Goal: Transaction & Acquisition: Purchase product/service

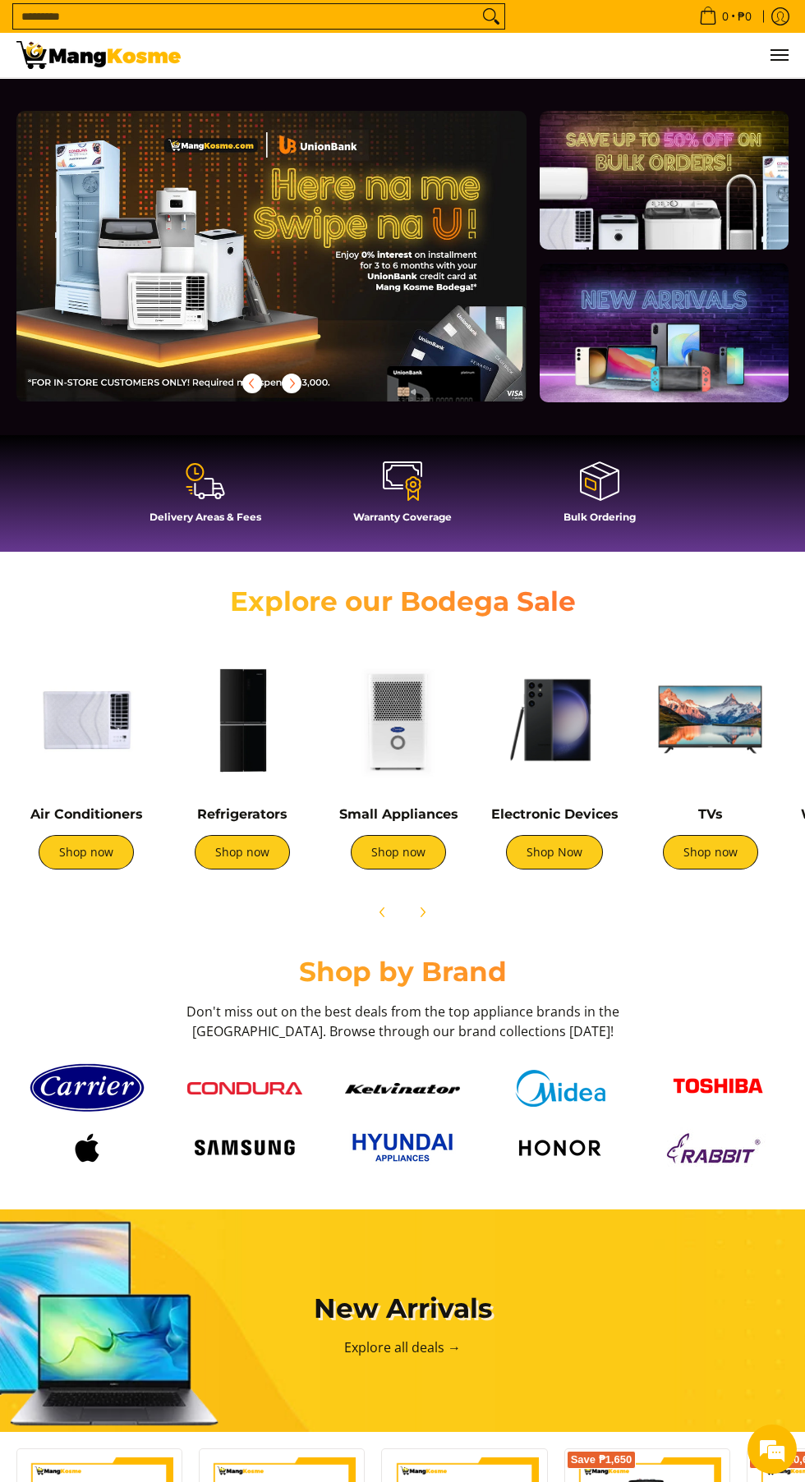
scroll to position [0, 510]
click at [257, 866] on link "Shop now" at bounding box center [242, 852] width 95 height 34
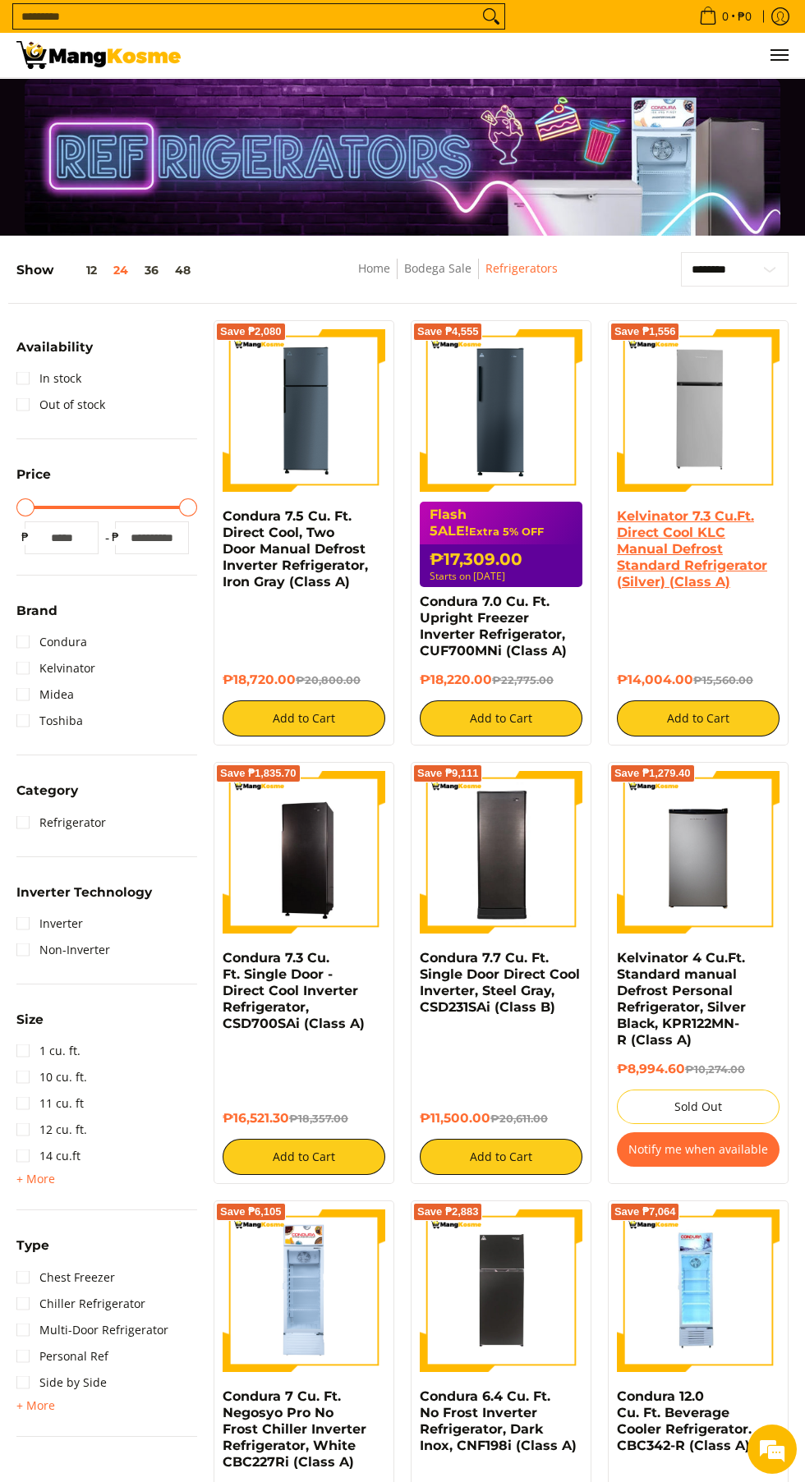
click at [699, 510] on link "Kelvinator 7.3 Cu.Ft. Direct Cool KLC Manual Defrost Standard Refrigerator (Sil…" at bounding box center [692, 548] width 150 height 81
click at [183, 270] on button "48" at bounding box center [183, 270] width 32 height 13
click at [373, 276] on link "Home" at bounding box center [374, 268] width 32 height 16
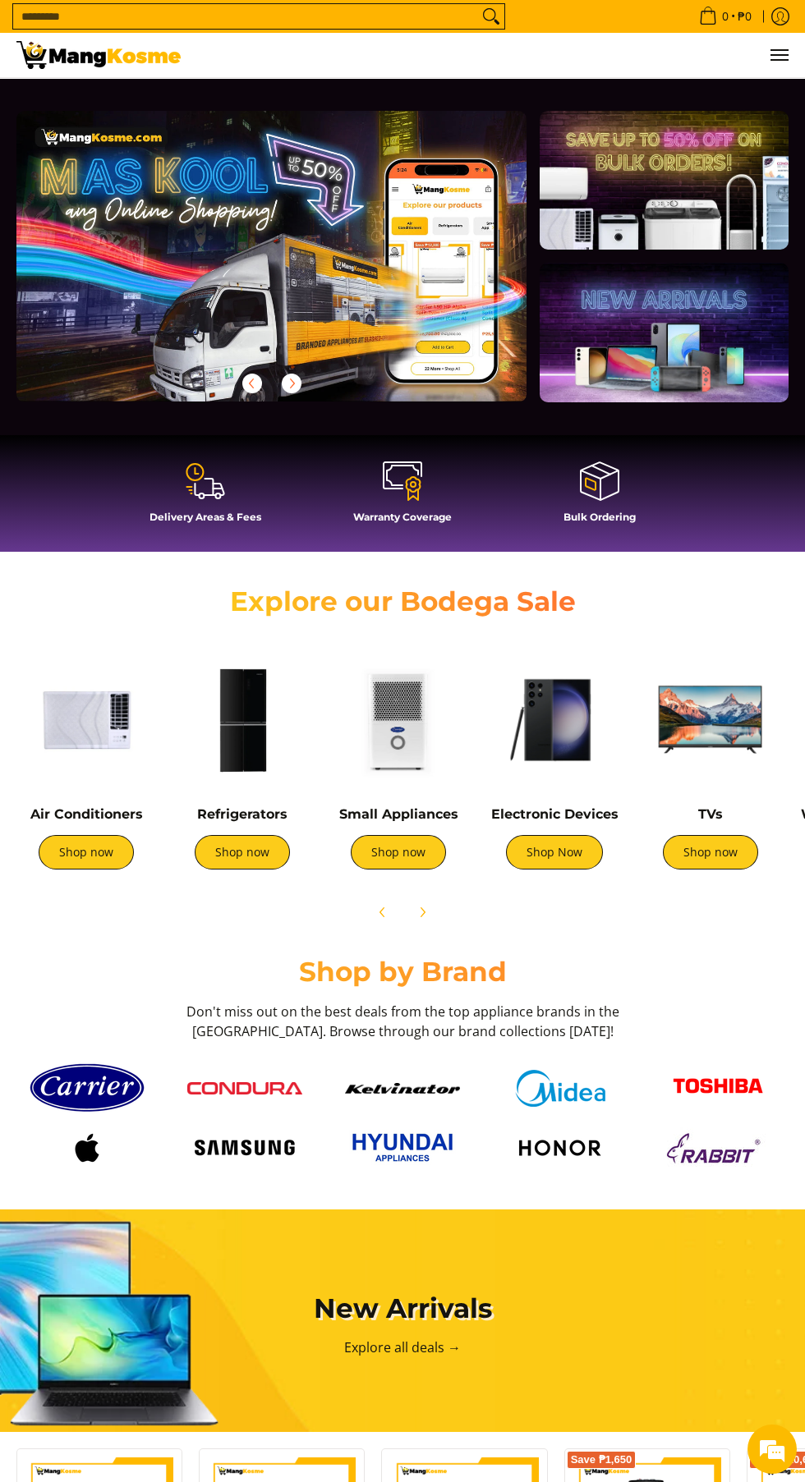
click at [112, 849] on link "Shop now" at bounding box center [86, 852] width 95 height 34
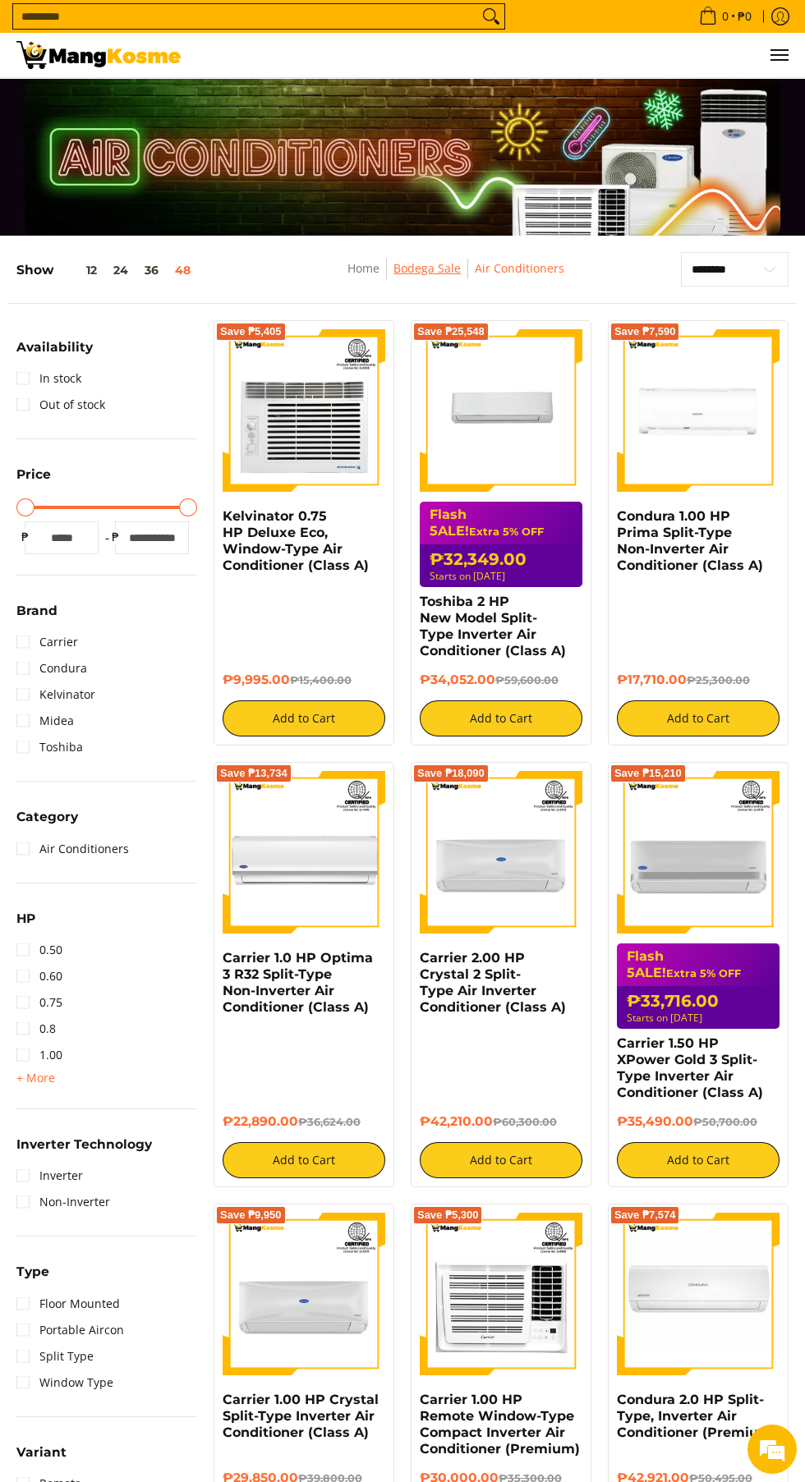
click at [445, 267] on link "Bodega Sale" at bounding box center [426, 268] width 67 height 16
